Goal: Information Seeking & Learning: Learn about a topic

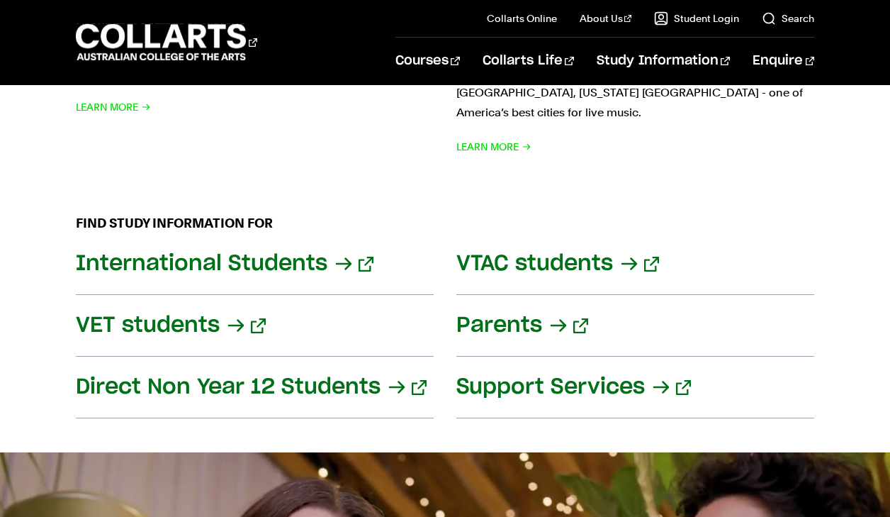
scroll to position [1946, 0]
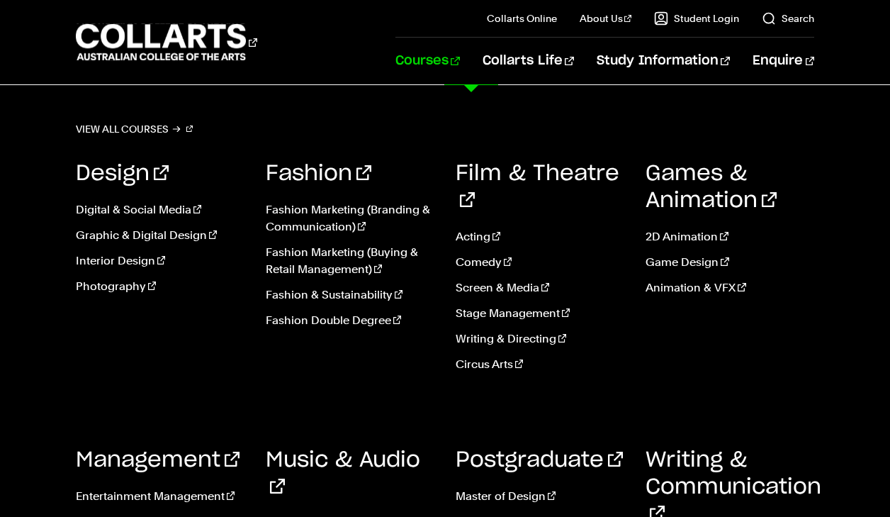
click at [460, 63] on link "Courses" at bounding box center [427, 61] width 64 height 47
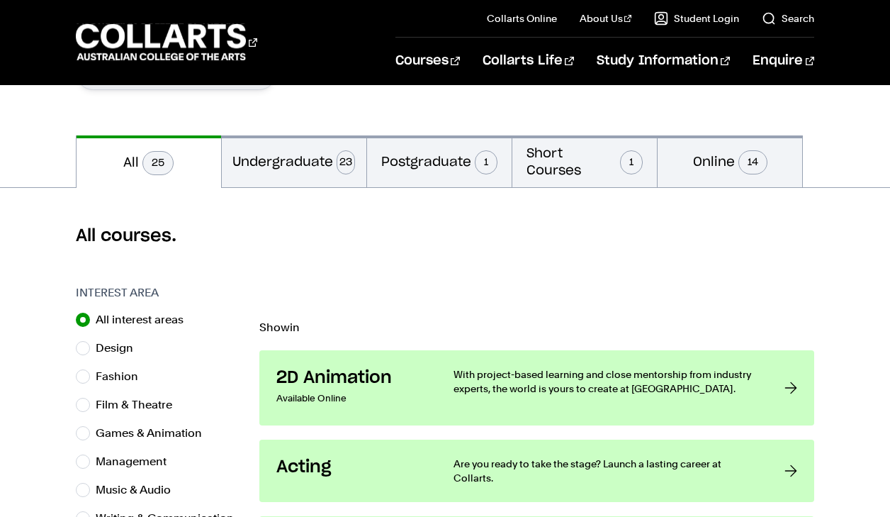
scroll to position [266, 0]
click at [581, 171] on button "Short Courses 1" at bounding box center [584, 161] width 145 height 52
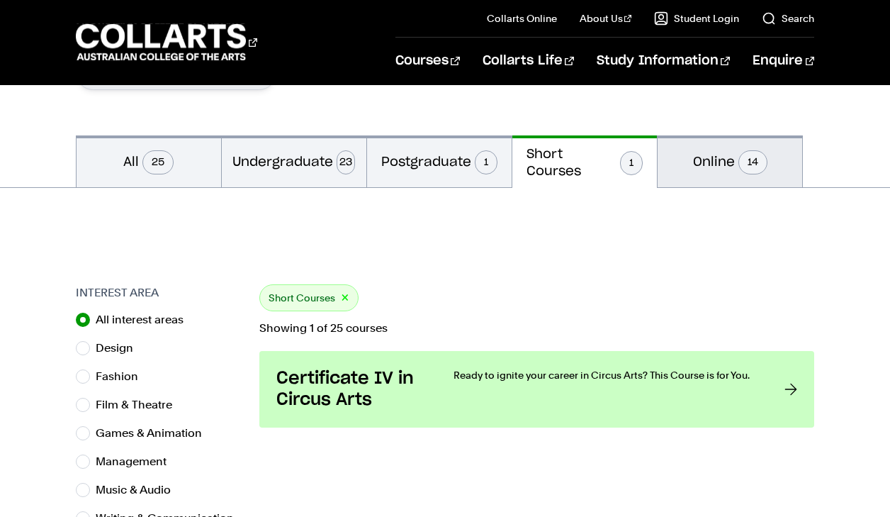
click at [693, 153] on button "Online 14" at bounding box center [730, 161] width 145 height 52
radio input "false"
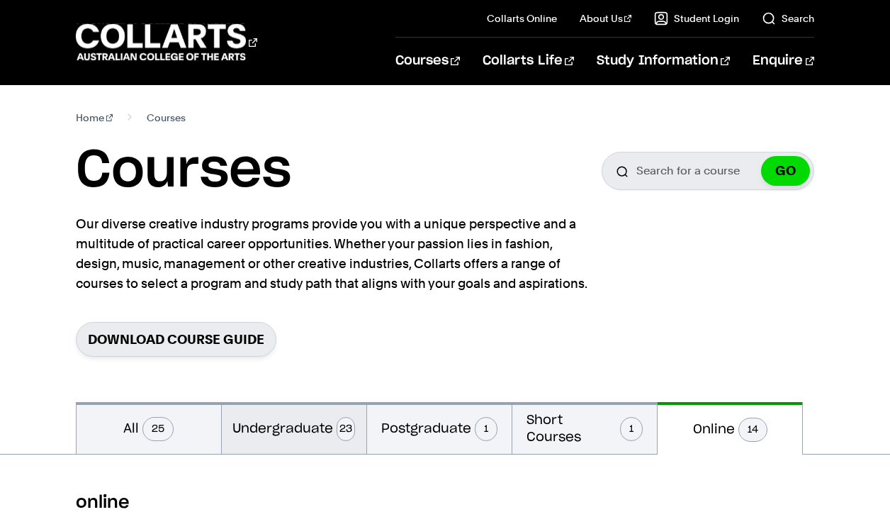
click at [320, 427] on button "Undergraduate 23" at bounding box center [294, 428] width 145 height 52
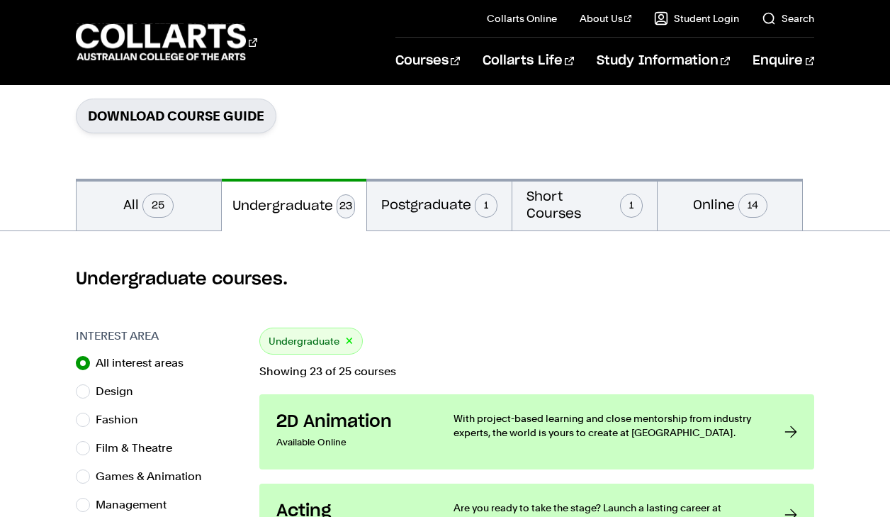
scroll to position [224, 0]
click at [403, 222] on button "Postgraduate 1" at bounding box center [439, 204] width 145 height 52
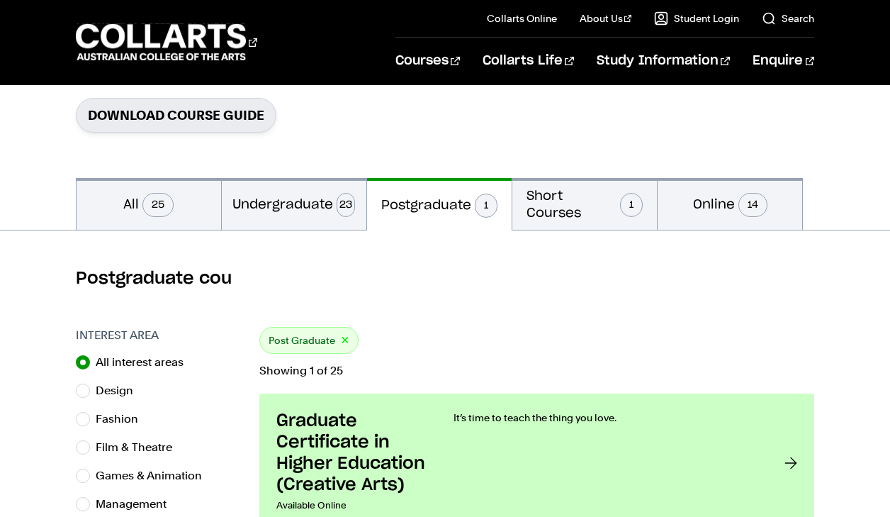
click at [316, 230] on div "Postgraduate cou" at bounding box center [445, 278] width 890 height 96
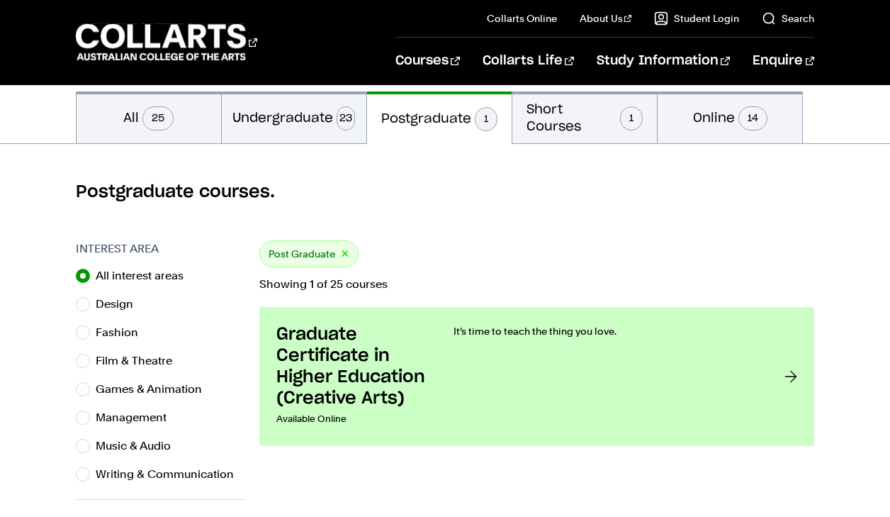
scroll to position [304, 0]
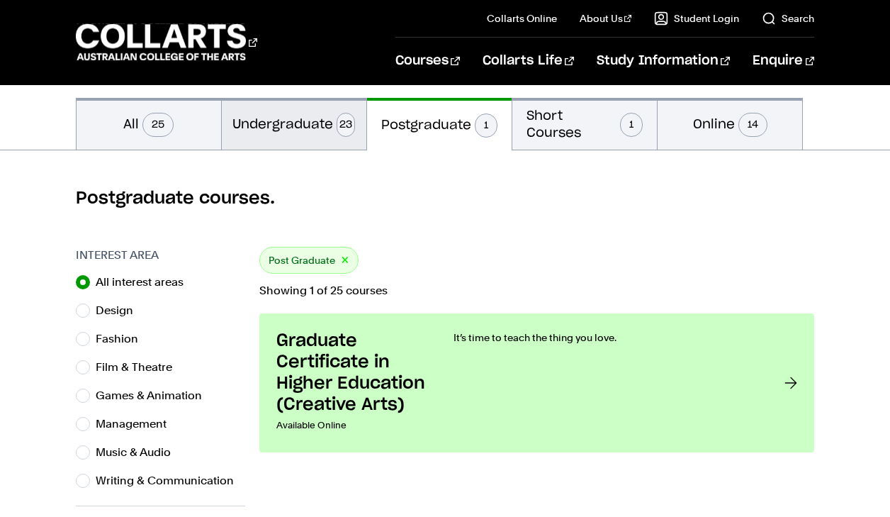
click at [327, 137] on button "Undergraduate 23" at bounding box center [294, 124] width 145 height 52
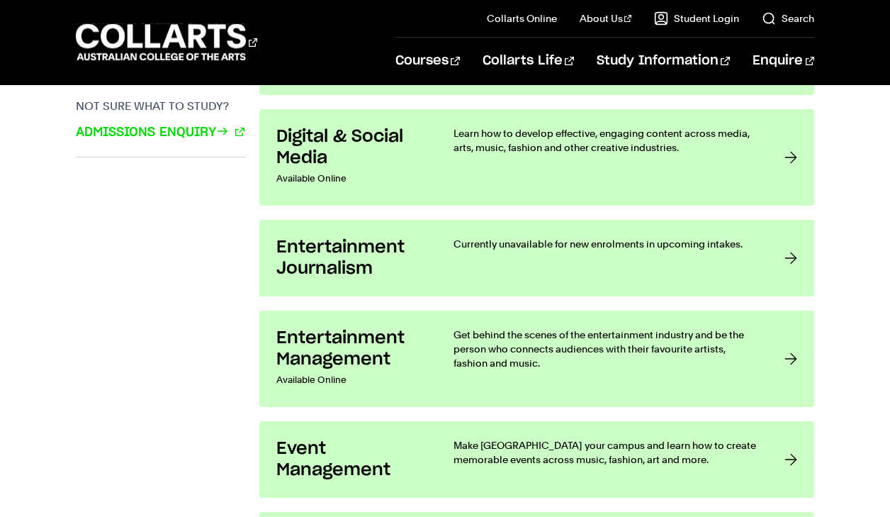
scroll to position [1072, 0]
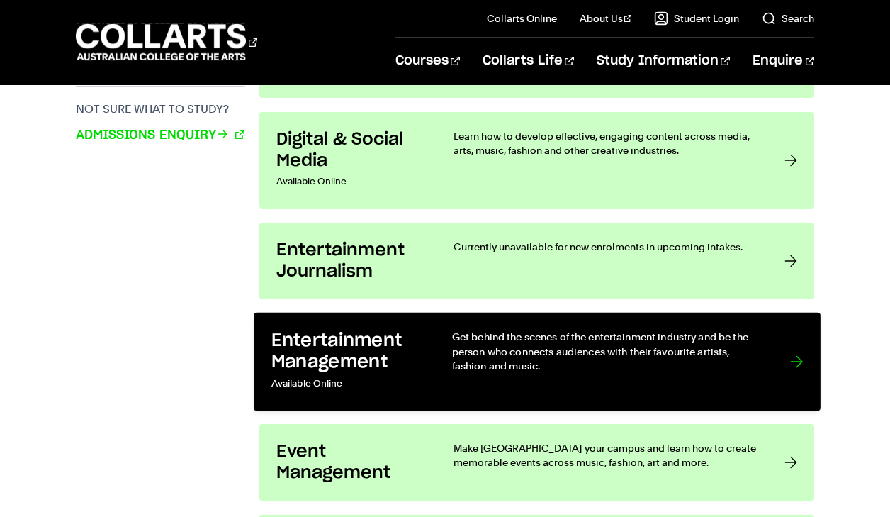
click at [361, 355] on h3 "Entertainment Management" at bounding box center [347, 350] width 152 height 43
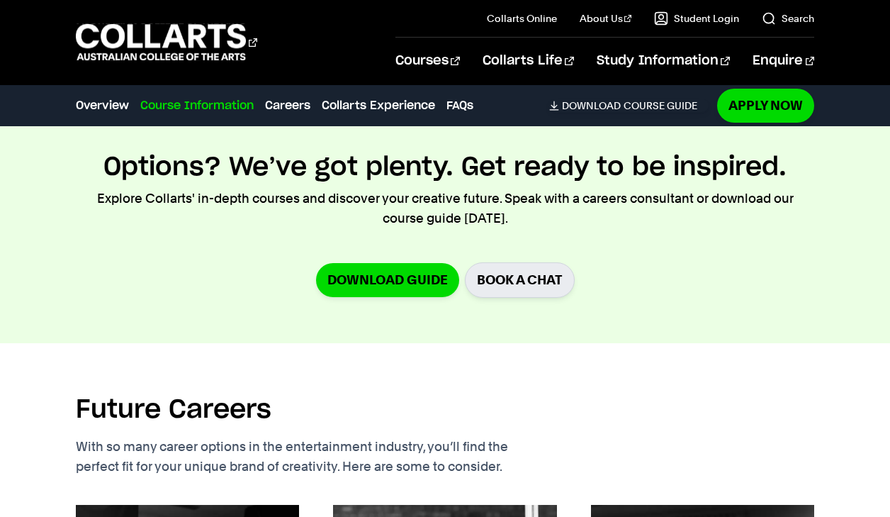
scroll to position [2607, 0]
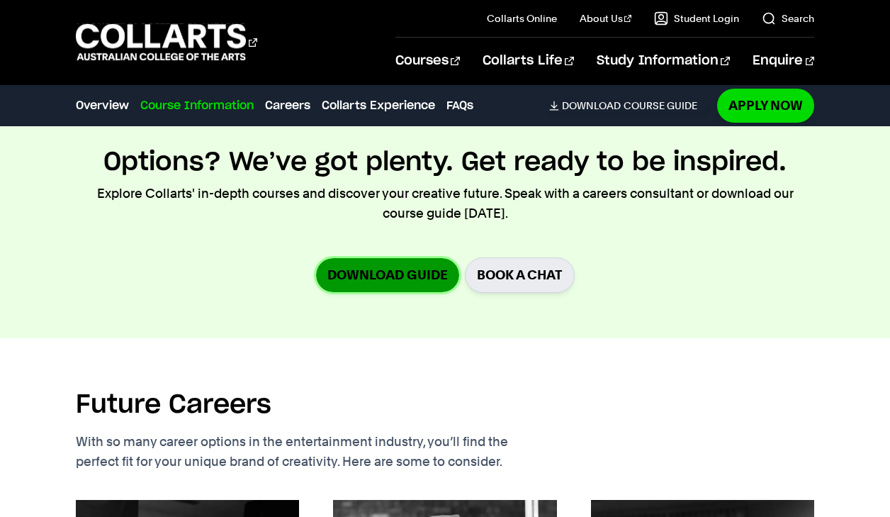
click at [373, 258] on link "Download Guide" at bounding box center [387, 274] width 143 height 33
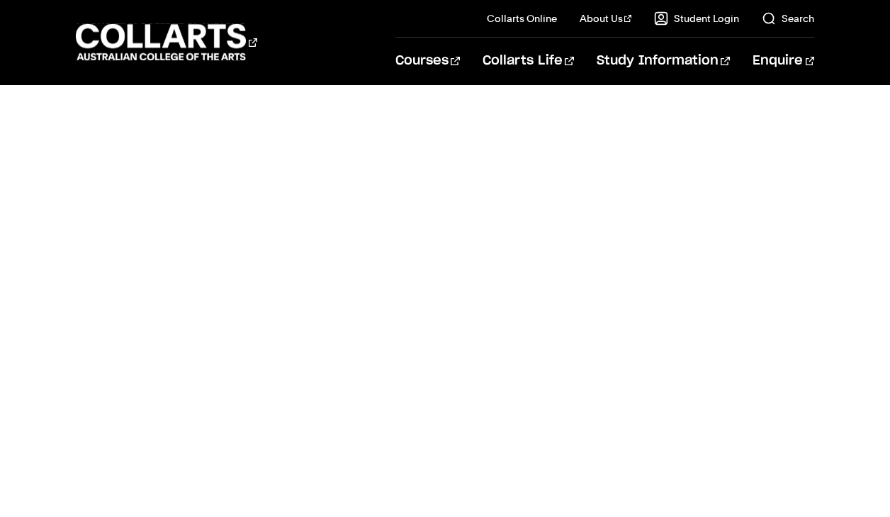
scroll to position [531, 0]
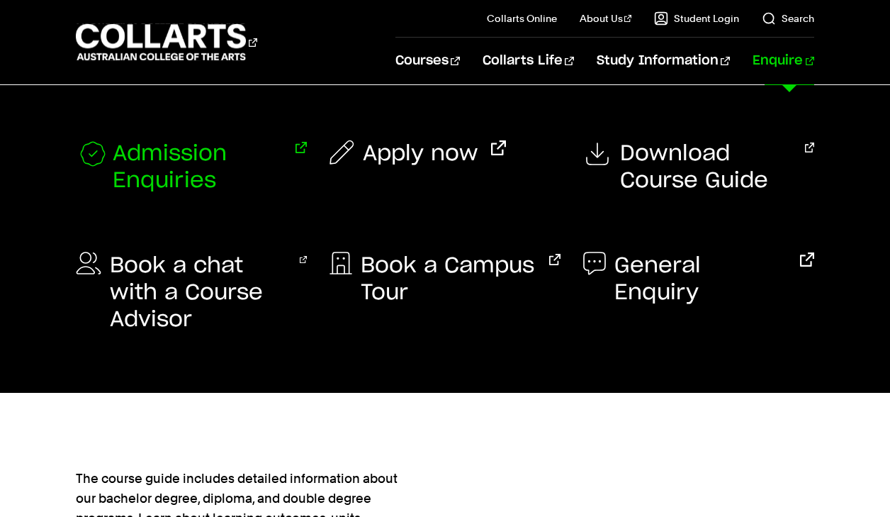
click at [167, 152] on span "Admission Enquiries" at bounding box center [198, 167] width 170 height 54
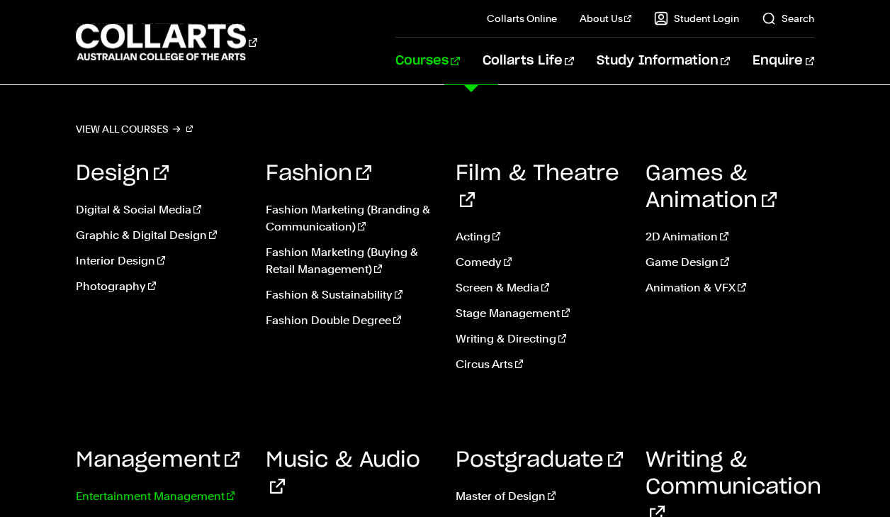
click at [181, 487] on link "Entertainment Management" at bounding box center [160, 495] width 169 height 17
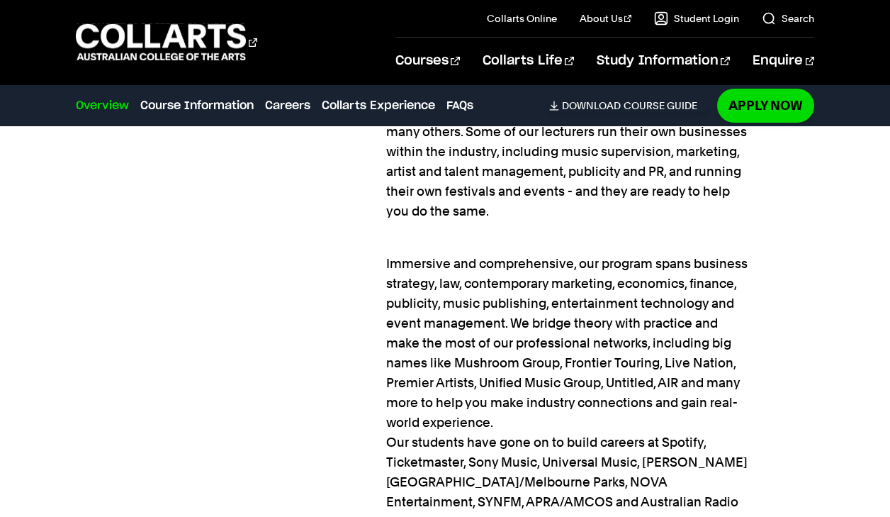
scroll to position [1598, 0]
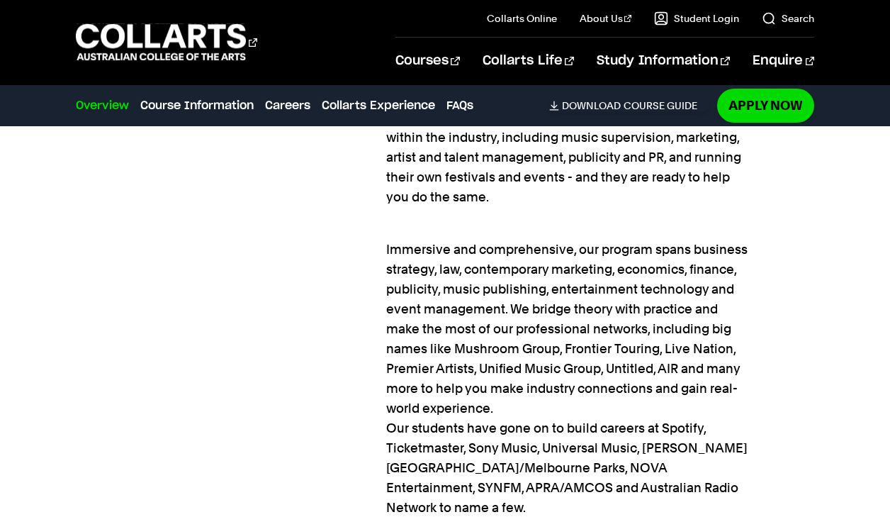
click at [291, 115] on li "Careers" at bounding box center [287, 106] width 45 height 20
click at [293, 106] on link "Careers" at bounding box center [287, 105] width 45 height 17
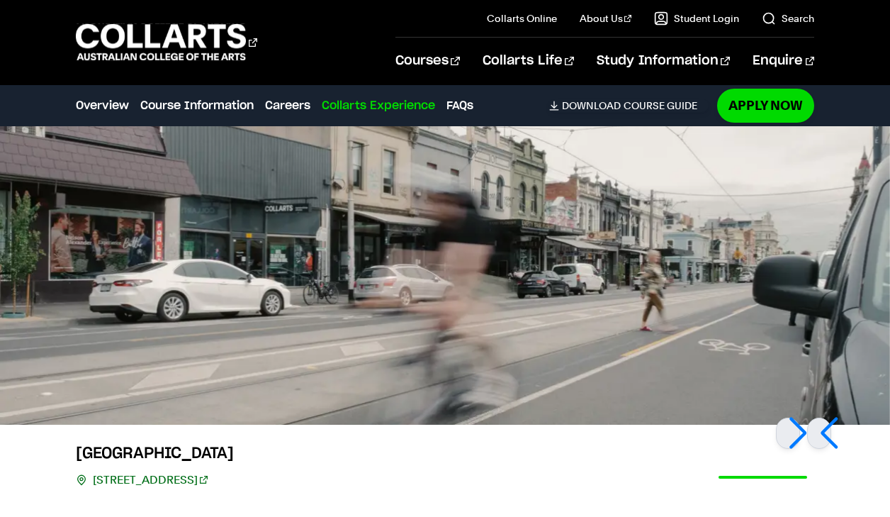
scroll to position [3674, 0]
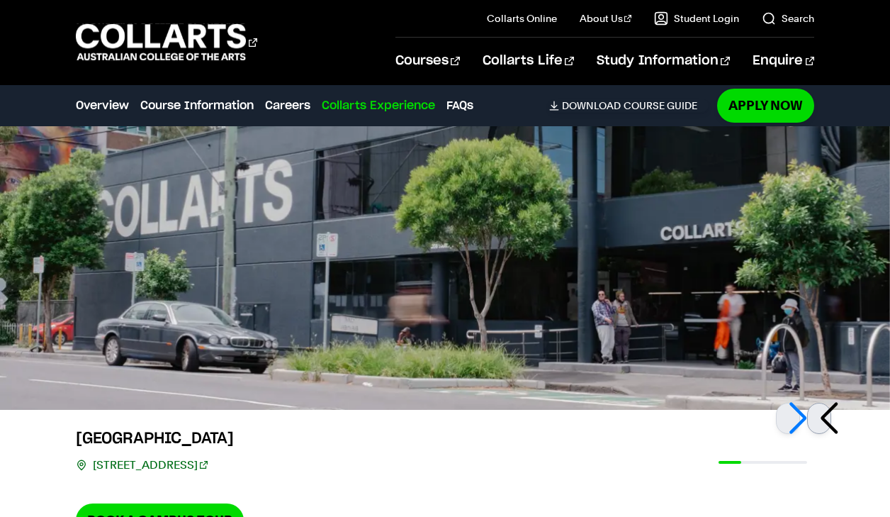
click at [819, 402] on div at bounding box center [819, 417] width 24 height 31
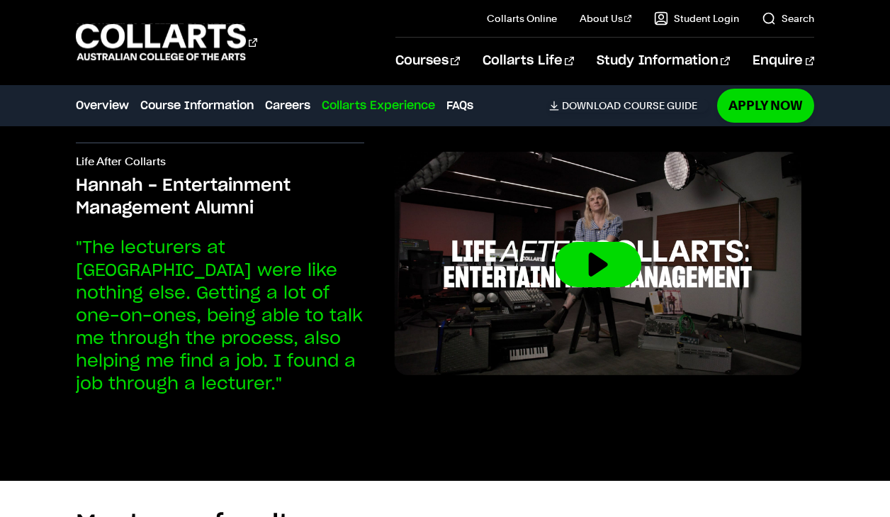
scroll to position [4214, 0]
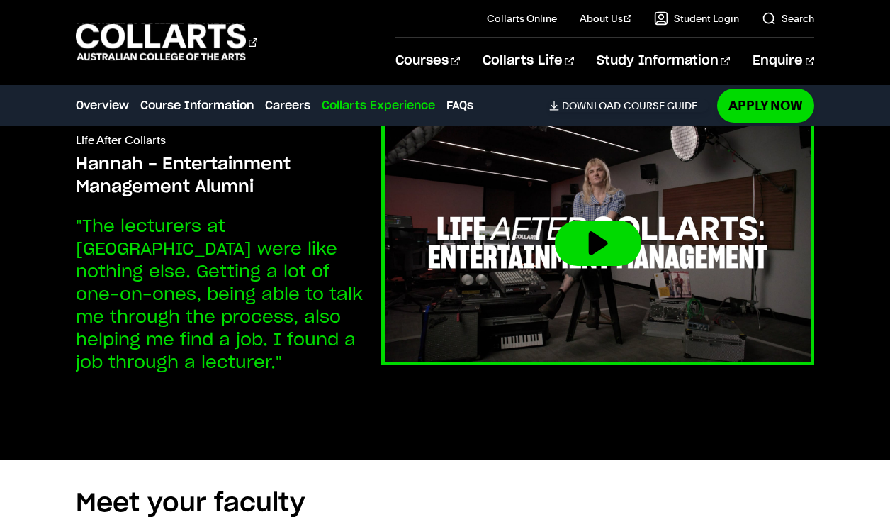
click at [618, 220] on button at bounding box center [598, 242] width 86 height 45
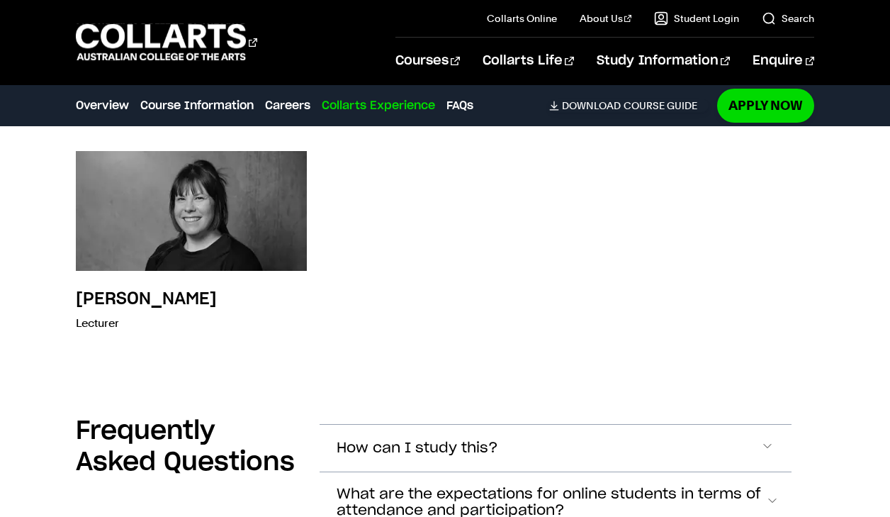
scroll to position [5187, 0]
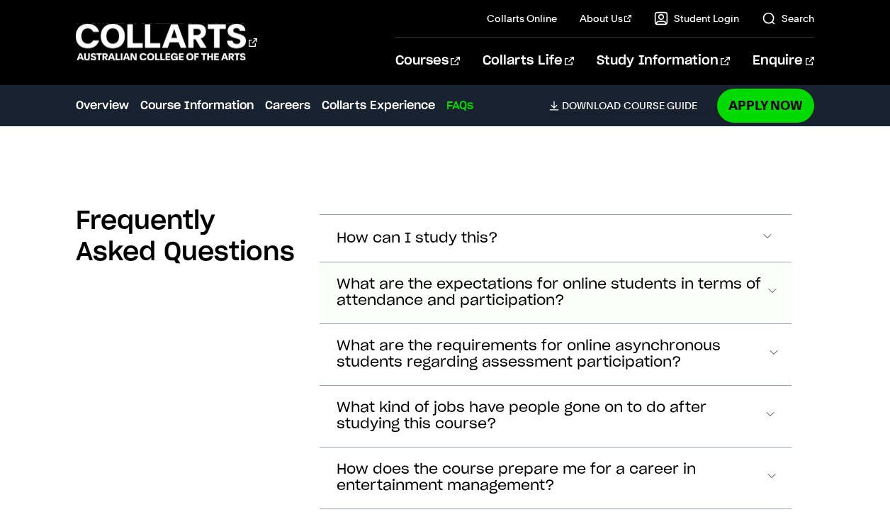
click at [358, 246] on span "What are the expectations for online students in terms of attendance and partic…" at bounding box center [418, 238] width 162 height 16
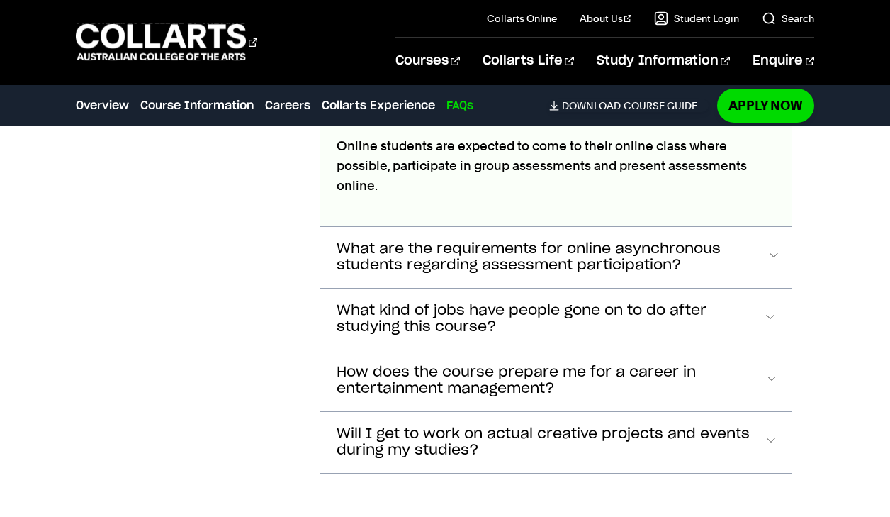
scroll to position [5493, 0]
click at [384, 46] on span "What kind of jobs have people gone on to do after studying this course?" at bounding box center [418, 38] width 162 height 16
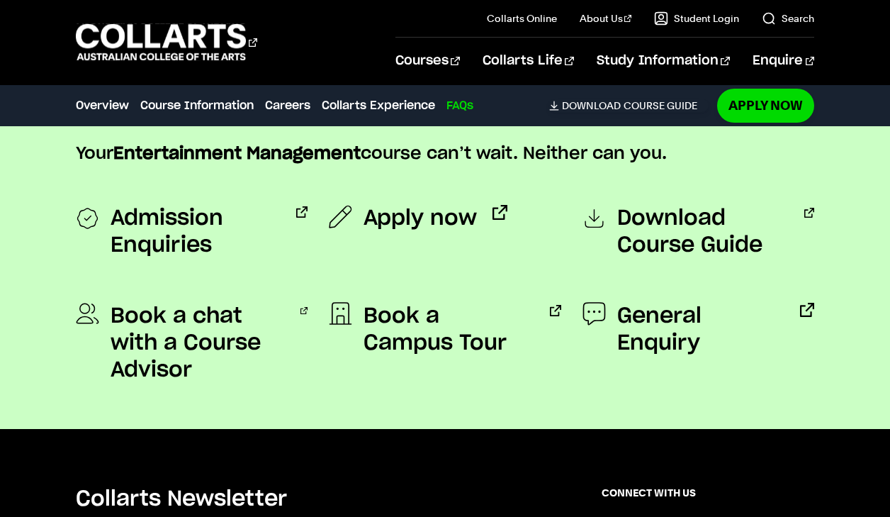
scroll to position [5968, 0]
